Goal: Find specific page/section: Locate a particular part of the current website

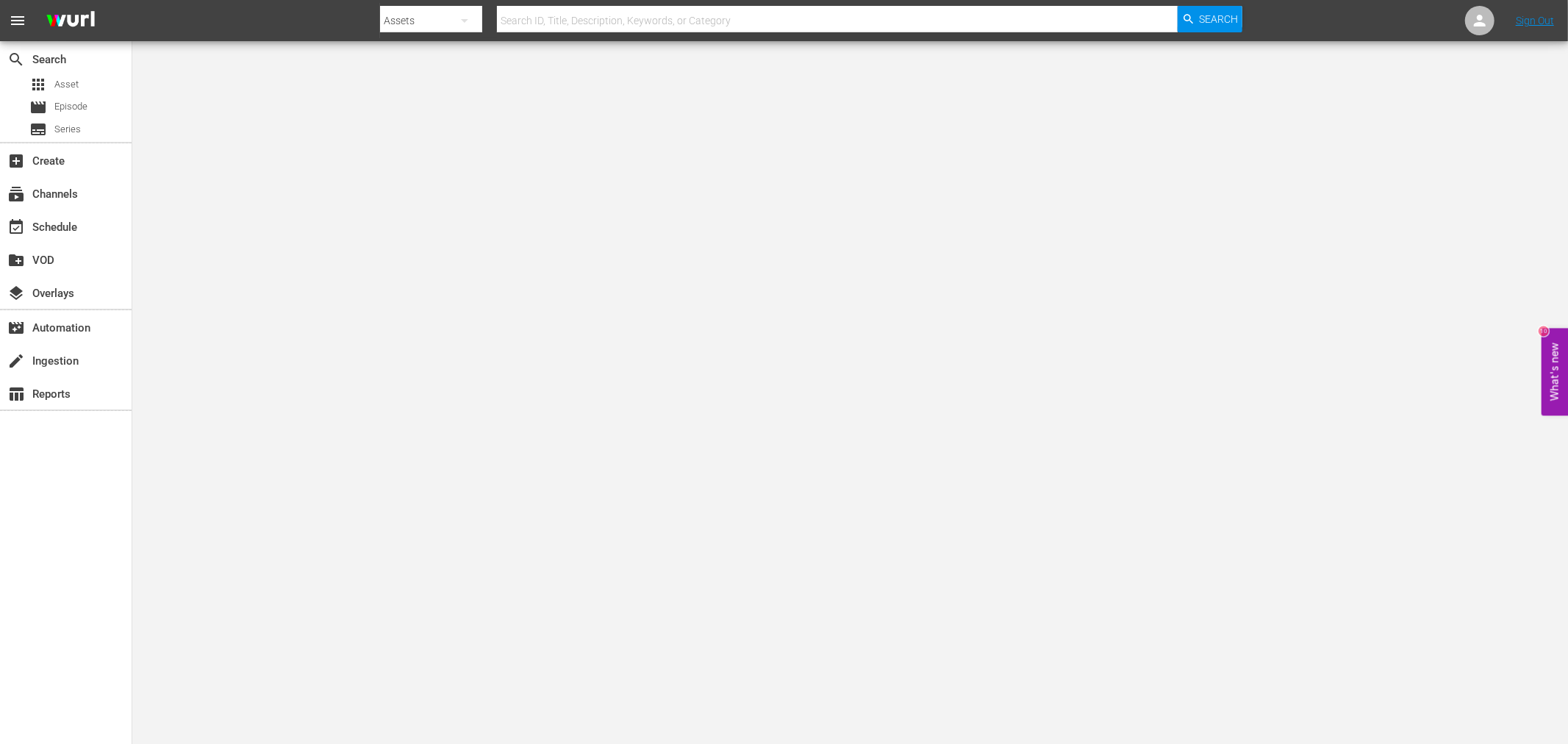
click at [686, 15] on input "text" at bounding box center [837, 20] width 681 height 35
paste input "Static Shock S1 - 102 Aftershock"
type input "Static Shock S1 - 102 Aftershock"
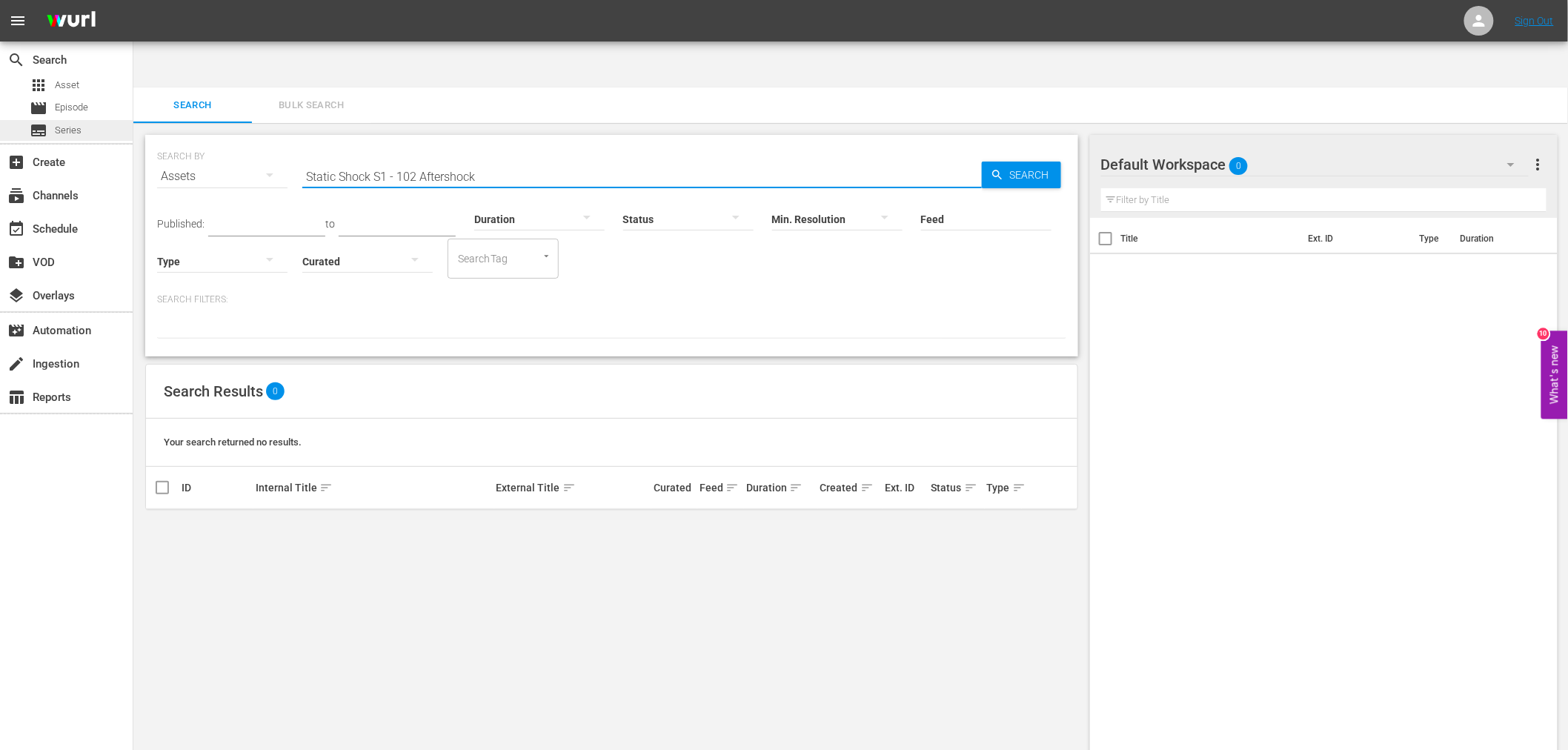
drag, startPoint x: 419, startPoint y: 130, endPoint x: 104, endPoint y: 128, distance: 315.0
click at [133, 46] on div "search Search apps Asset movie Episode subtitles Series add_box Create subscrip…" at bounding box center [851, 46] width 1435 height 0
type input "Aftershock"
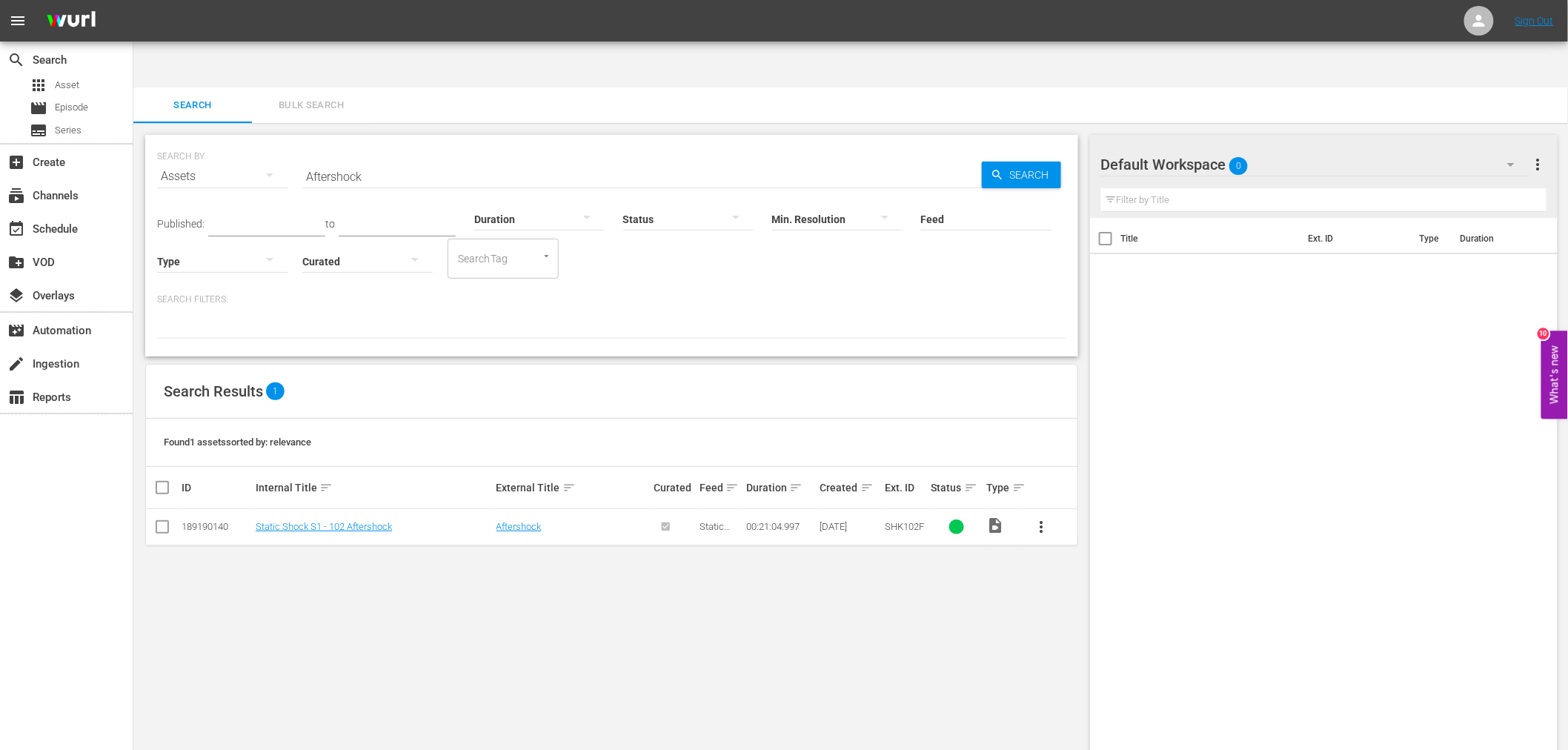
click at [353, 509] on td "Static Shock S1 - 102 Aftershock" at bounding box center [374, 527] width 241 height 36
click at [352, 521] on link "Static Shock S1 - 102 Aftershock" at bounding box center [323, 526] width 136 height 11
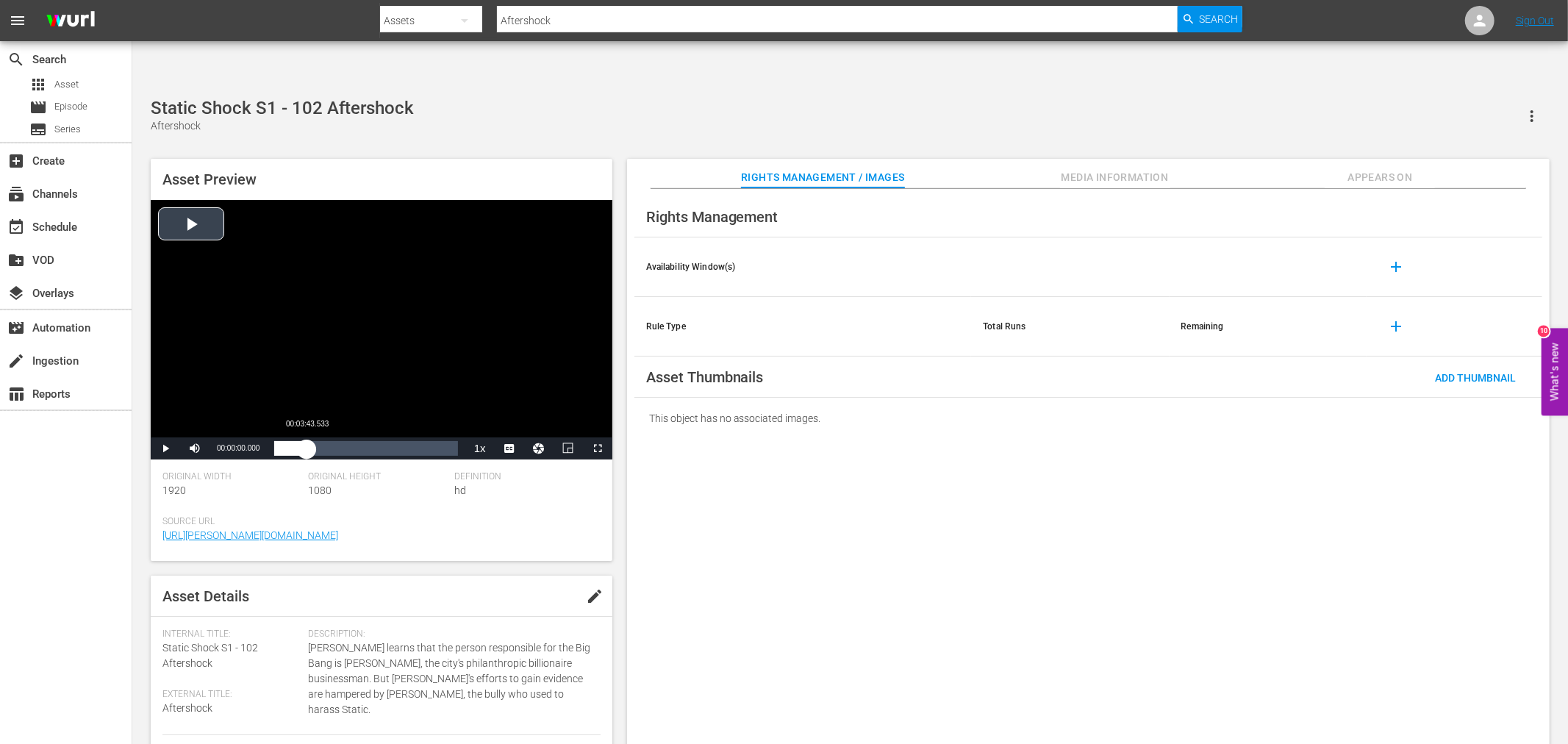
click at [307, 441] on div "Loaded : 0.47% 00:03:43.533 00:00:00.000" at bounding box center [365, 448] width 183 height 15
click at [165, 449] on span "Video Player" at bounding box center [165, 449] width 0 height 0
click at [992, 580] on div "Rights Management Availability Window(s) add Rule Type Total Runs Remaining add…" at bounding box center [1088, 479] width 922 height 580
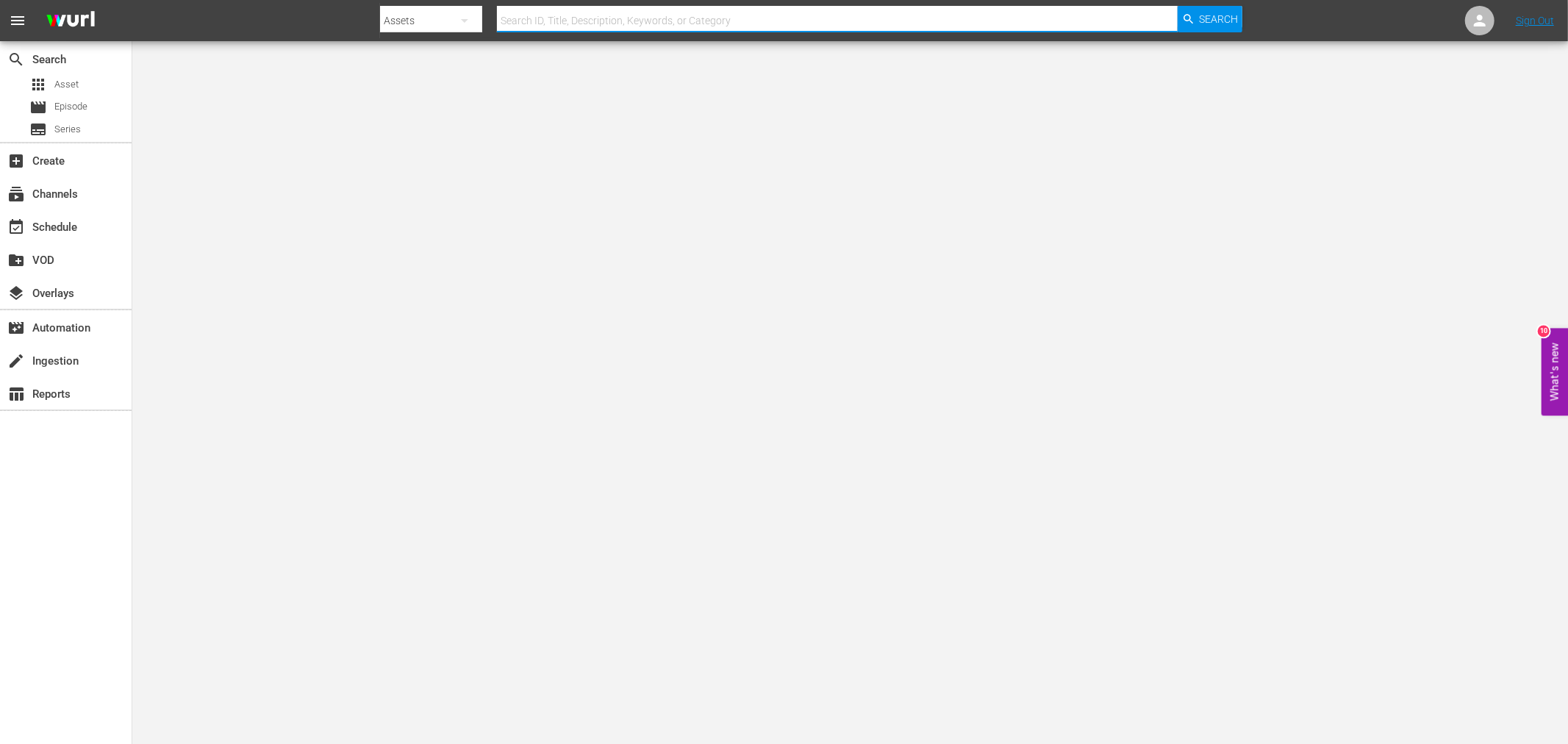
click at [586, 17] on input "text" at bounding box center [837, 20] width 681 height 35
type input "aftershock"
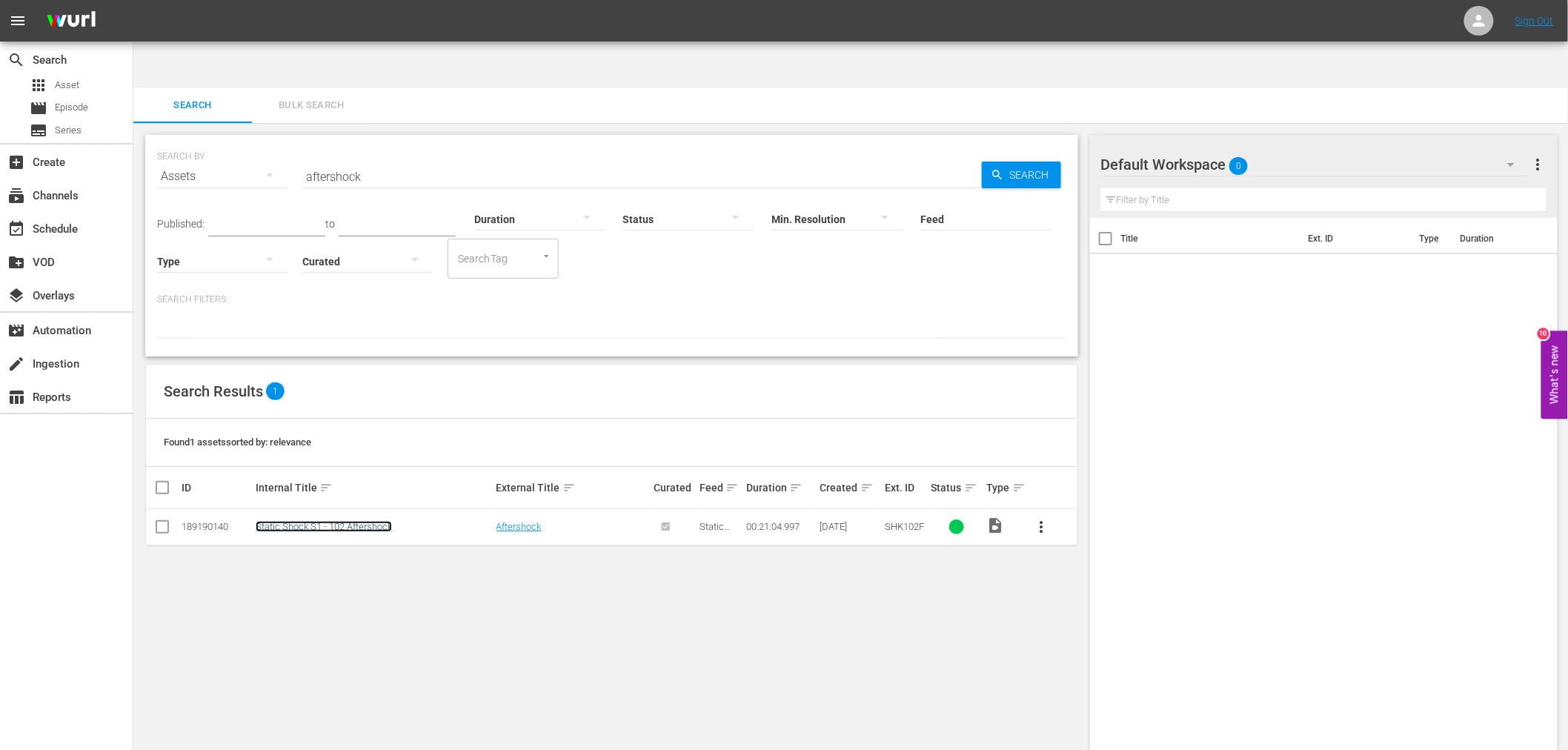
click at [283, 521] on link "Static Shock S1 - 102 Aftershock" at bounding box center [323, 526] width 136 height 11
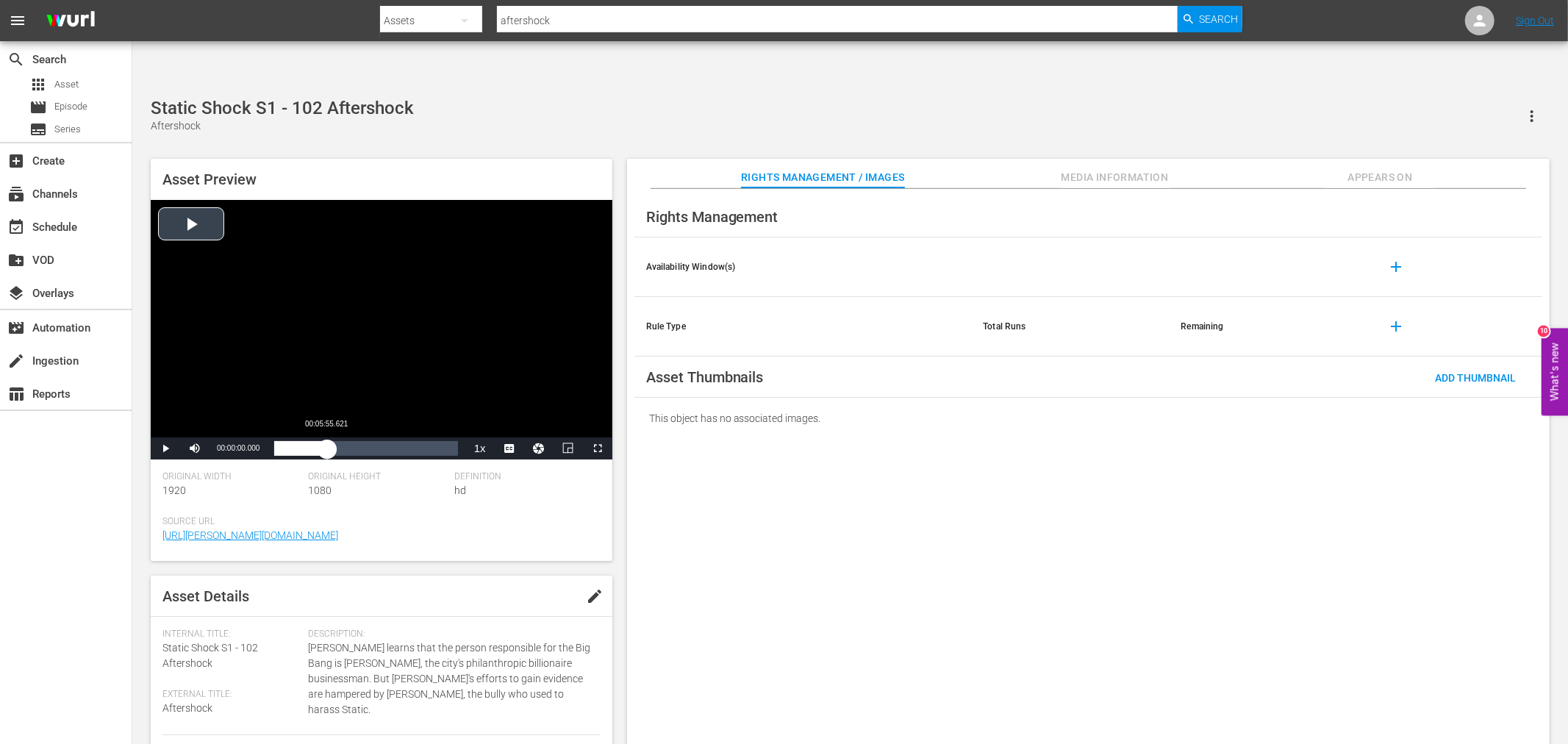
click at [327, 441] on div "Loaded : 0.47% 00:05:55.621 00:00:00.000" at bounding box center [365, 448] width 183 height 15
click at [165, 449] on span "Video Player" at bounding box center [165, 449] width 0 height 0
click at [350, 441] on div "Loaded : 34.18% 00:08:28.030 00:06:09.548" at bounding box center [365, 448] width 183 height 15
click at [377, 441] on div "Loaded : 0.00% 00:11:56.323 00:08:38.191" at bounding box center [365, 448] width 183 height 15
click at [391, 441] on div "Loaded : 56.97% 00:11:53.458 00:11:47.517" at bounding box center [365, 448] width 183 height 15
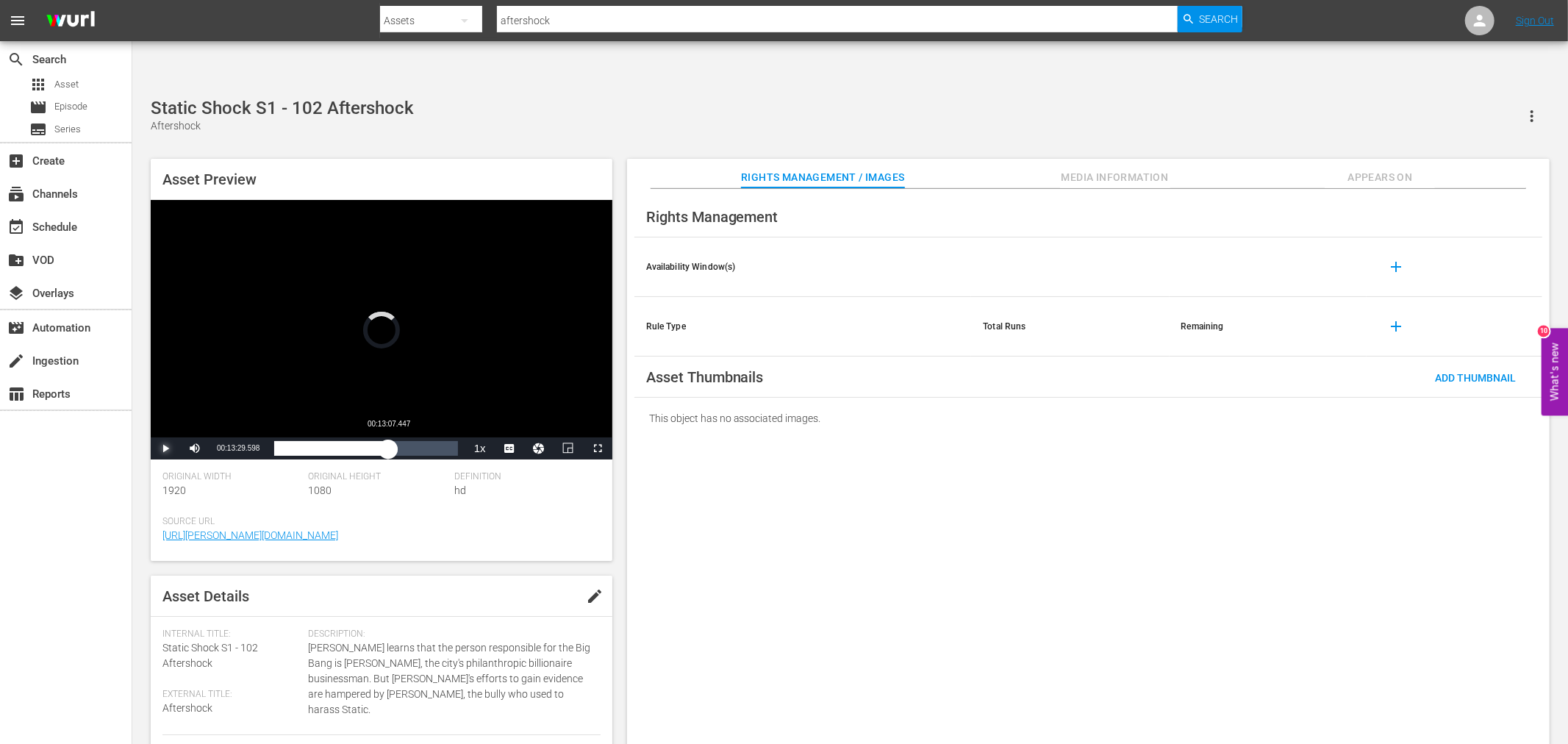
click at [388, 441] on div "00:13:29.598" at bounding box center [330, 448] width 114 height 15
click at [384, 441] on div "00:13:07.759" at bounding box center [330, 448] width 114 height 15
click at [165, 449] on span "Video Player" at bounding box center [165, 449] width 0 height 0
click at [598, 449] on span "Video Player" at bounding box center [598, 449] width 0 height 0
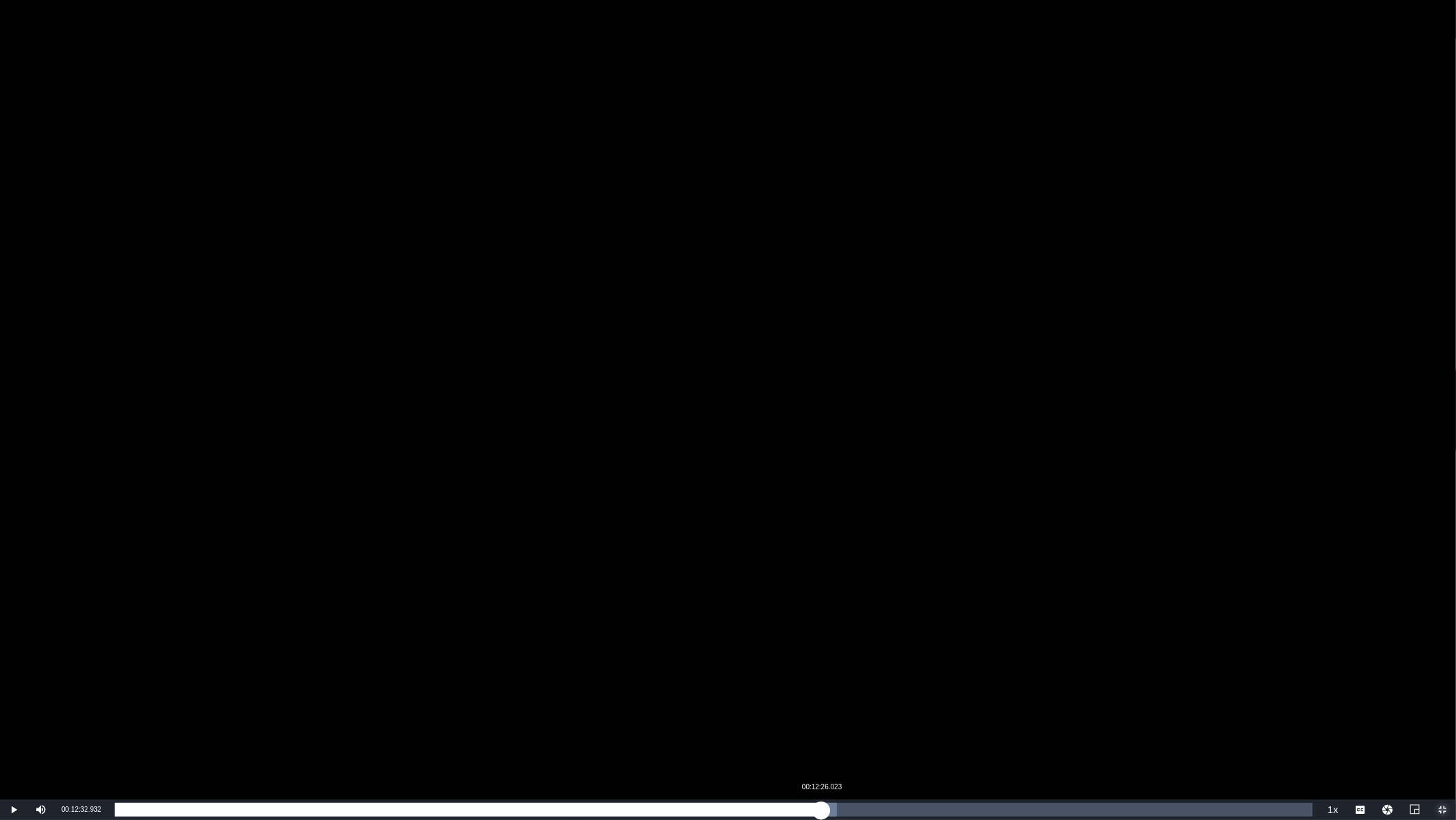
click at [821, 691] on div "00:12:32.932" at bounding box center [468, 809] width 707 height 14
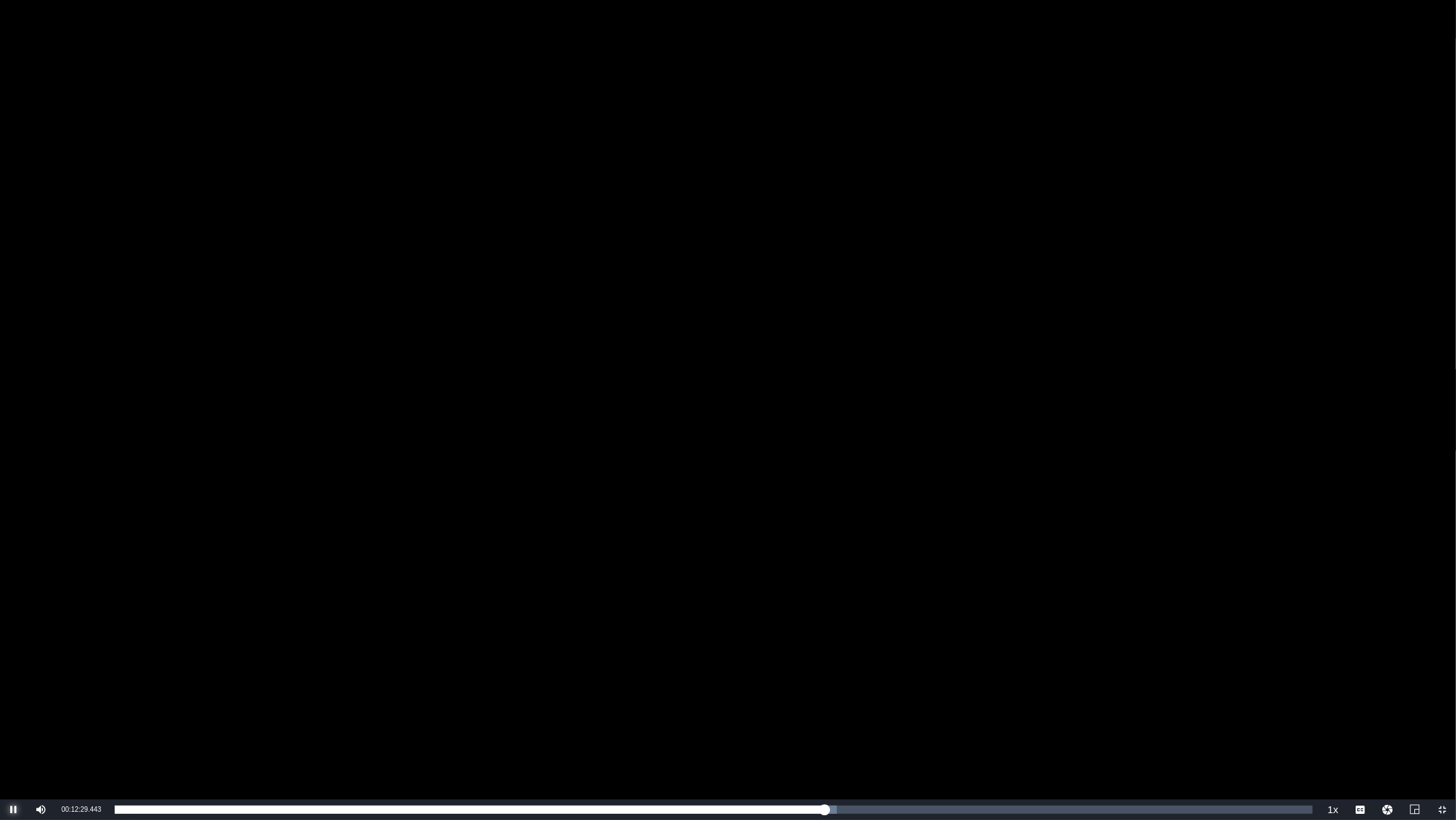
click at [14, 691] on span "Video Player" at bounding box center [14, 809] width 0 height 0
click at [1025, 317] on div "Video Player" at bounding box center [728, 400] width 1456 height 799
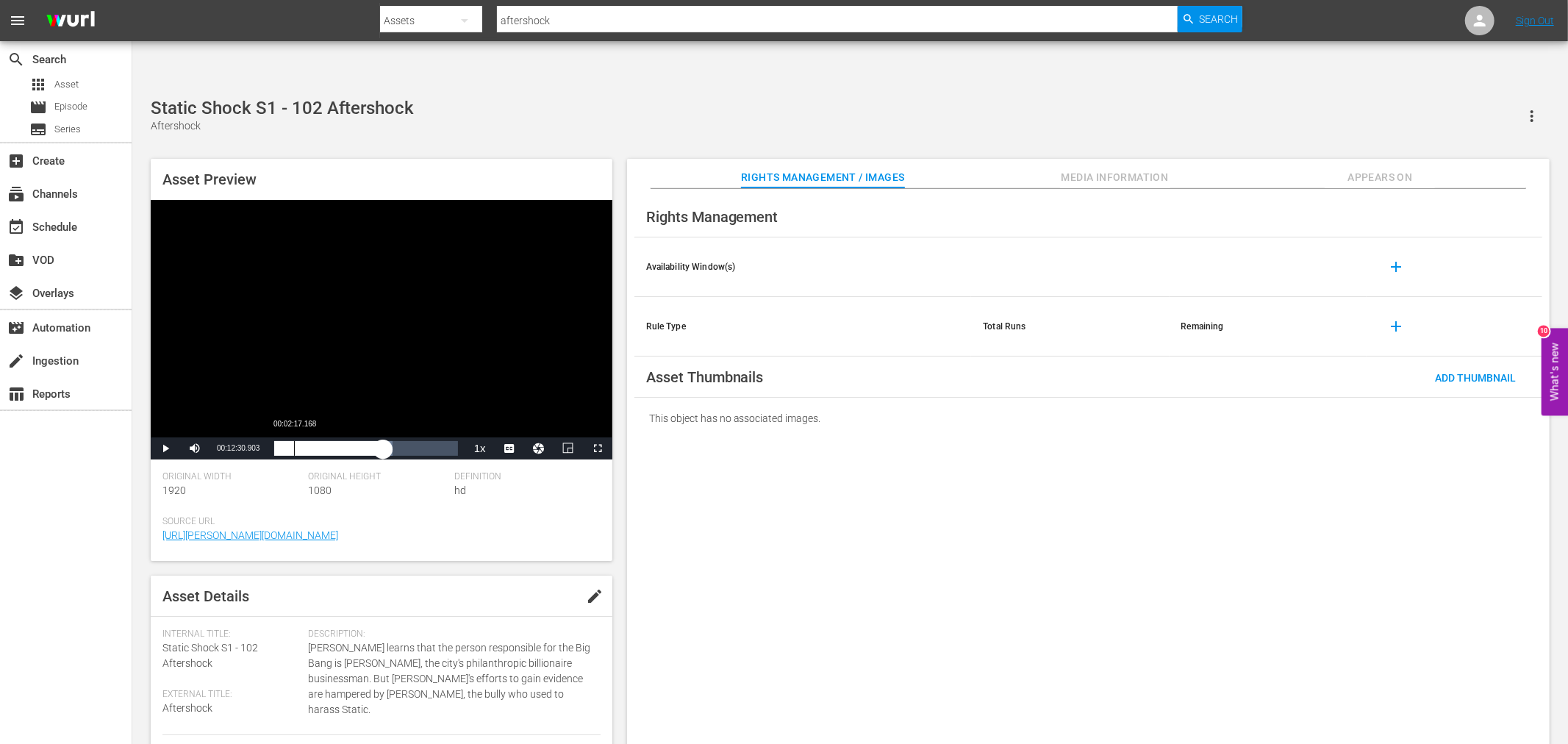
click at [292, 441] on div "00:12:30.903" at bounding box center [328, 448] width 109 height 15
click at [506, 408] on span "CC1 Captions" at bounding box center [509, 413] width 27 height 11
click at [165, 449] on span "Video Player" at bounding box center [165, 449] width 0 height 0
click at [950, 480] on div "Rights Management Availability Window(s) add Rule Type Total Runs Remaining add…" at bounding box center [1088, 479] width 922 height 580
click at [747, 538] on div "Rights Management Availability Window(s) add Rule Type Total Runs Remaining add…" at bounding box center [1088, 479] width 922 height 580
